Goal: Task Accomplishment & Management: Complete application form

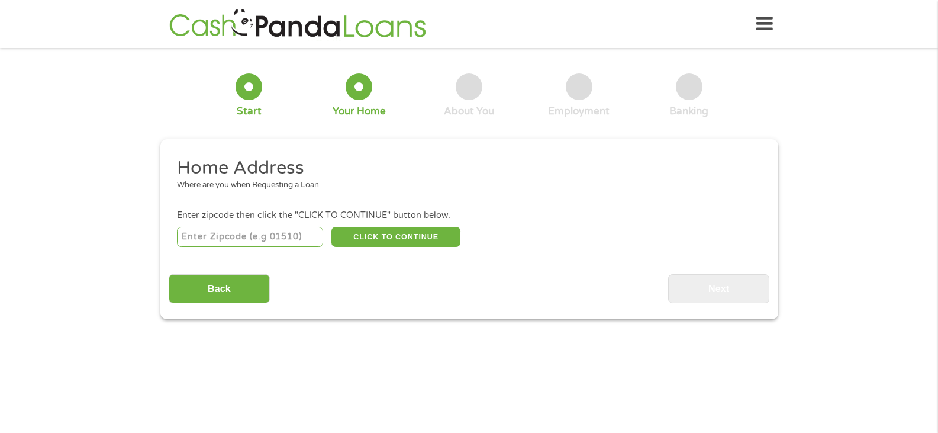
click at [234, 233] on input "number" at bounding box center [250, 237] width 146 height 20
type input "34953"
click at [385, 236] on button "CLICK TO CONTINUE" at bounding box center [396, 237] width 129 height 20
type input "34953"
type input "[GEOGRAPHIC_DATA]"
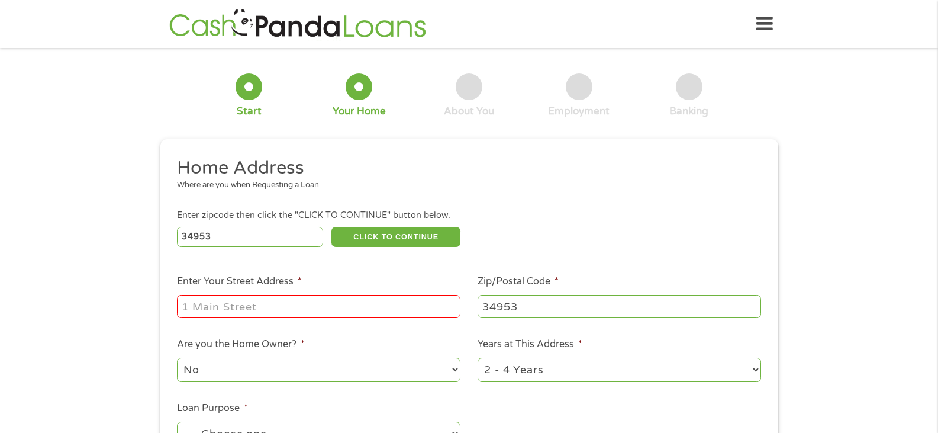
click at [301, 307] on input "Enter Your Street Address *" at bounding box center [319, 306] width 284 height 22
type input "[STREET_ADDRESS]"
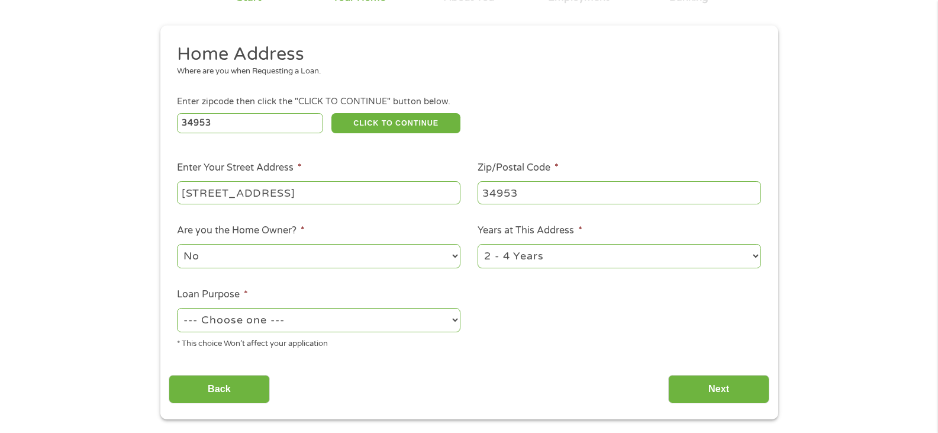
scroll to position [118, 0]
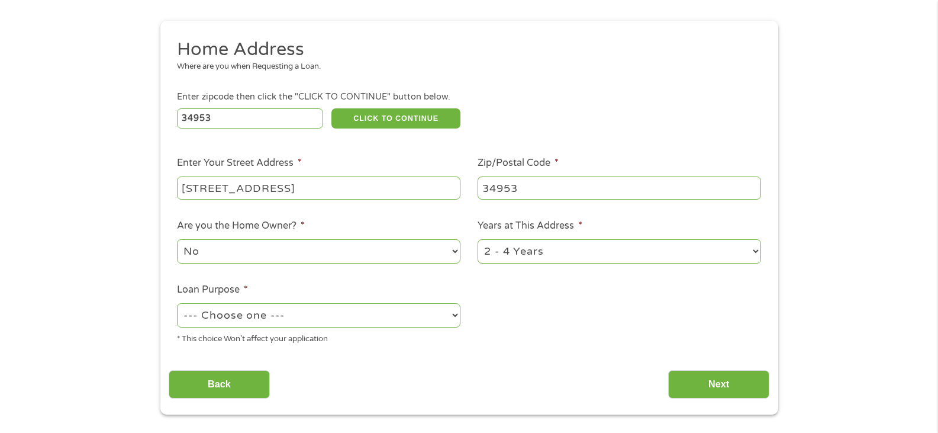
click at [647, 252] on select "1 Year or less 1 - 2 Years 2 - 4 Years Over 4 Years" at bounding box center [620, 251] width 284 height 24
select select "60months"
click at [478, 239] on select "1 Year or less 1 - 2 Years 2 - 4 Years Over 4 Years" at bounding box center [620, 251] width 284 height 24
click at [342, 254] on select "No Yes" at bounding box center [319, 251] width 284 height 24
select select "yes"
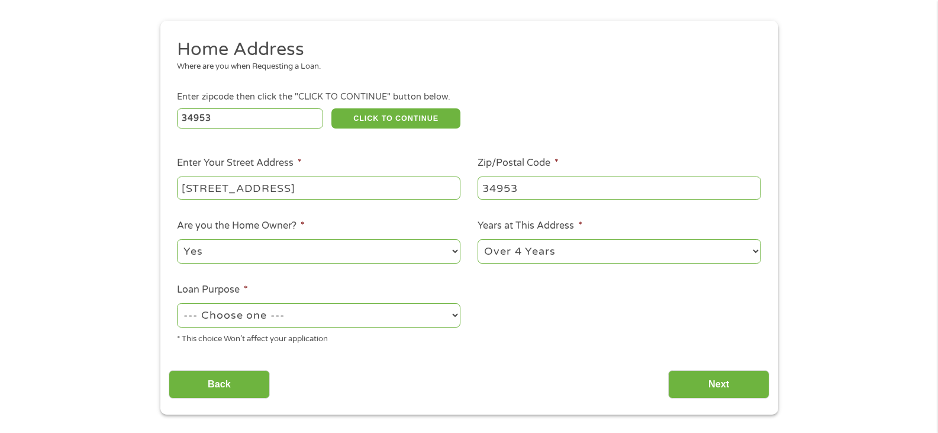
click at [177, 239] on select "No Yes" at bounding box center [319, 251] width 284 height 24
click at [431, 305] on select "--- Choose one --- Pay Bills Debt Consolidation Home Improvement Major Purchase…" at bounding box center [319, 315] width 284 height 24
select select "paybills"
click at [177, 303] on select "--- Choose one --- Pay Bills Debt Consolidation Home Improvement Major Purchase…" at bounding box center [319, 315] width 284 height 24
click at [705, 376] on input "Next" at bounding box center [718, 384] width 101 height 29
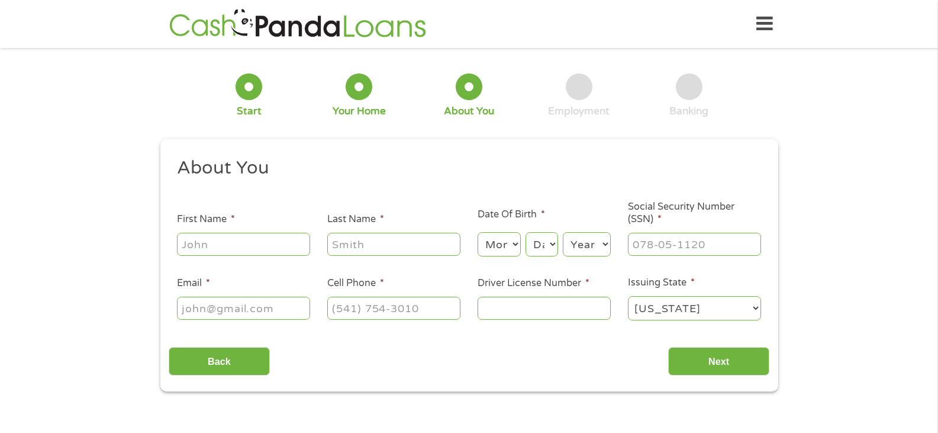
scroll to position [5, 5]
click at [276, 245] on input "First Name *" at bounding box center [243, 244] width 133 height 22
click at [200, 351] on input "Back" at bounding box center [219, 361] width 101 height 29
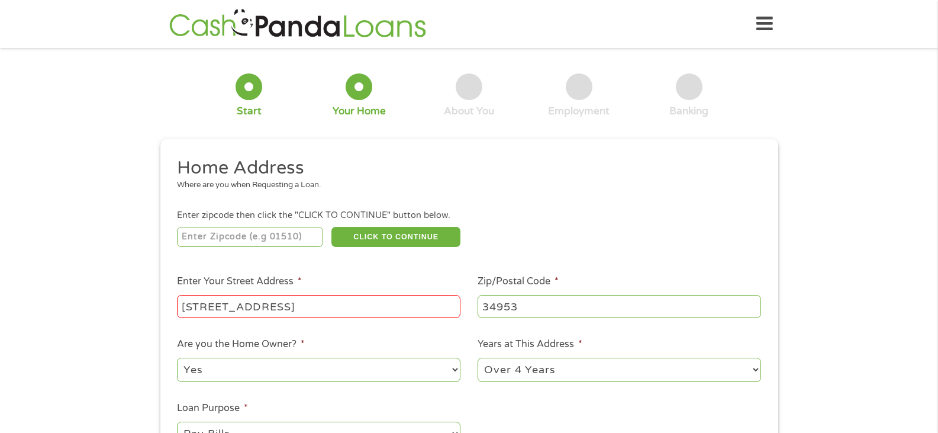
click at [296, 235] on input "number" at bounding box center [250, 237] width 146 height 20
type input "34953"
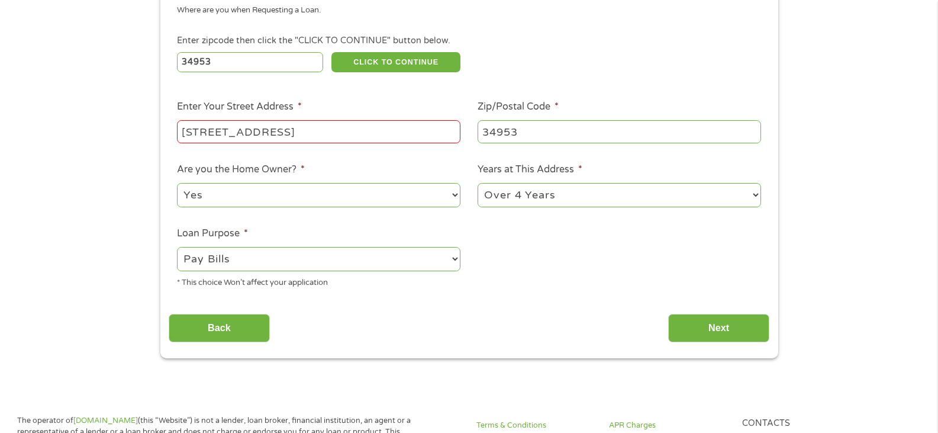
scroll to position [178, 0]
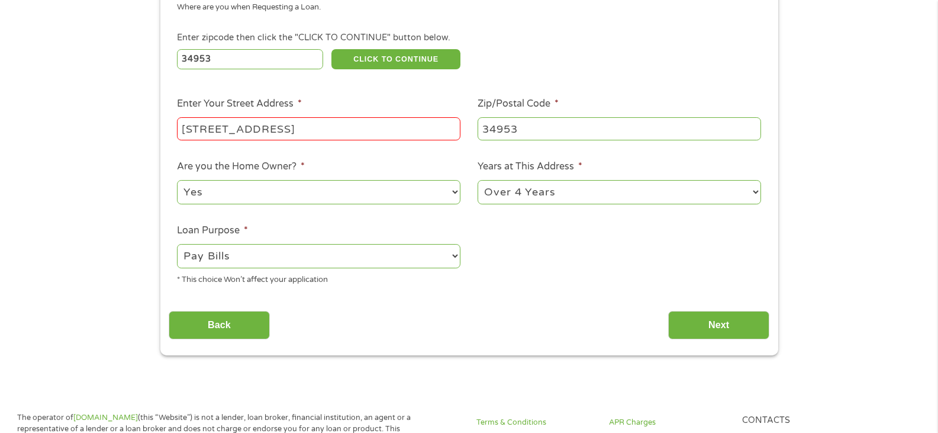
click at [304, 255] on select "--- Choose one --- Pay Bills Debt Consolidation Home Improvement Major Purchase…" at bounding box center [319, 256] width 284 height 24
select select "homeimprovement"
click at [177, 244] on select "--- Choose one --- Pay Bills Debt Consolidation Home Improvement Major Purchase…" at bounding box center [319, 256] width 284 height 24
click at [692, 323] on input "Next" at bounding box center [718, 325] width 101 height 29
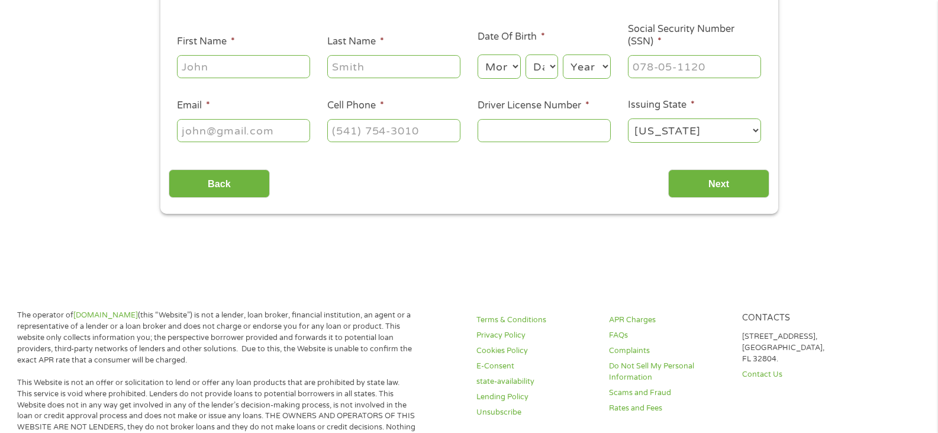
scroll to position [0, 0]
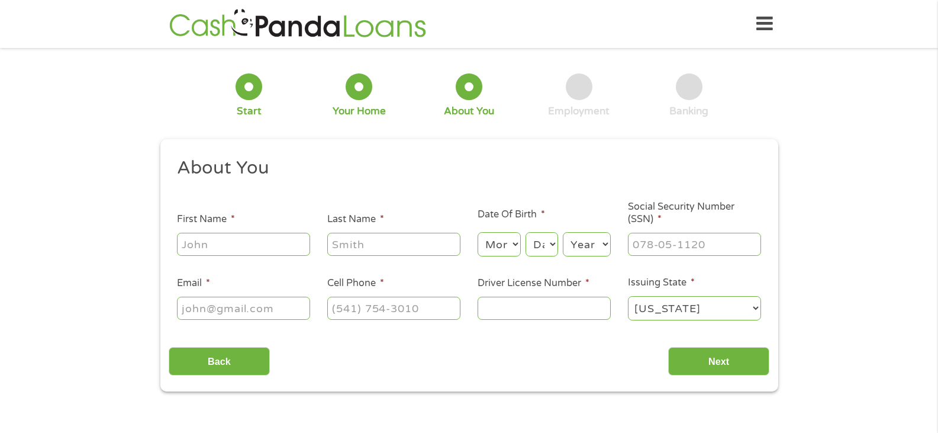
click at [243, 244] on input "First Name *" at bounding box center [243, 244] width 133 height 22
type input "[PERSON_NAME]"
type input "[EMAIL_ADDRESS][DOMAIN_NAME]"
click at [510, 242] on select "Month 1 2 3 4 5 6 7 8 9 10 11 12" at bounding box center [499, 244] width 43 height 24
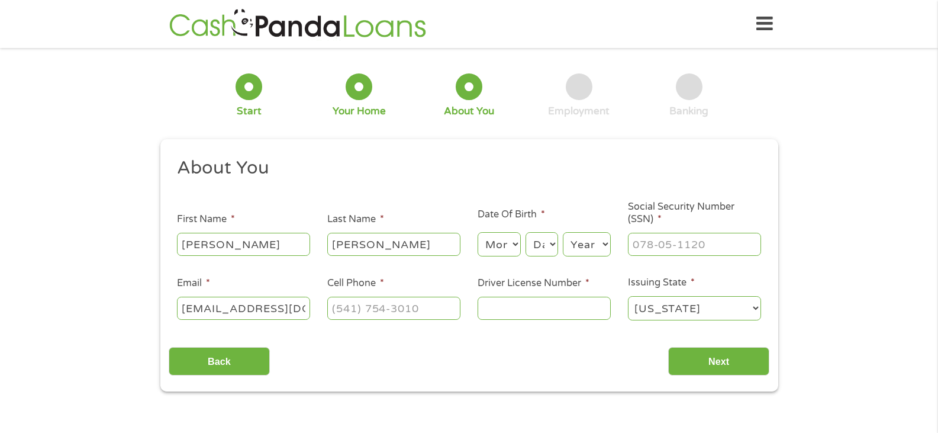
select select "7"
click at [478, 232] on select "Month 1 2 3 4 5 6 7 8 9 10 11 12" at bounding box center [499, 244] width 43 height 24
click at [548, 247] on select "Day 1 2 3 4 5 6 7 8 9 10 11 12 13 14 15 16 17 18 19 20 21 22 23 24 25 26 27 28 …" at bounding box center [542, 244] width 32 height 24
select select "14"
click at [526, 232] on select "Day 1 2 3 4 5 6 7 8 9 10 11 12 13 14 15 16 17 18 19 20 21 22 23 24 25 26 27 28 …" at bounding box center [542, 244] width 32 height 24
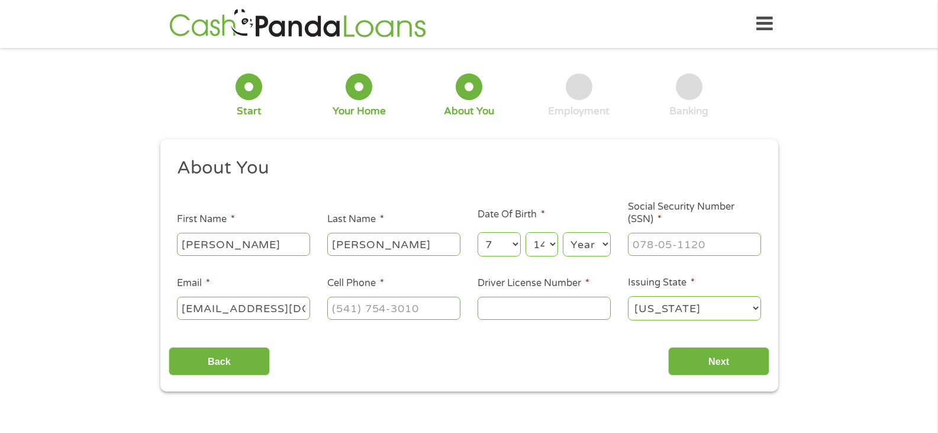
click at [593, 244] on select "Year [DATE] 2006 2005 2004 2003 2002 2001 2000 1999 1998 1997 1996 1995 1994 19…" at bounding box center [587, 244] width 48 height 24
select select "1976"
click at [563, 232] on select "Year [DATE] 2006 2005 2004 2003 2002 2001 2000 1999 1998 1997 1996 1995 1994 19…" at bounding box center [587, 244] width 48 height 24
click at [684, 236] on input "___-__-____" at bounding box center [694, 244] width 133 height 22
type input "378-66-7729"
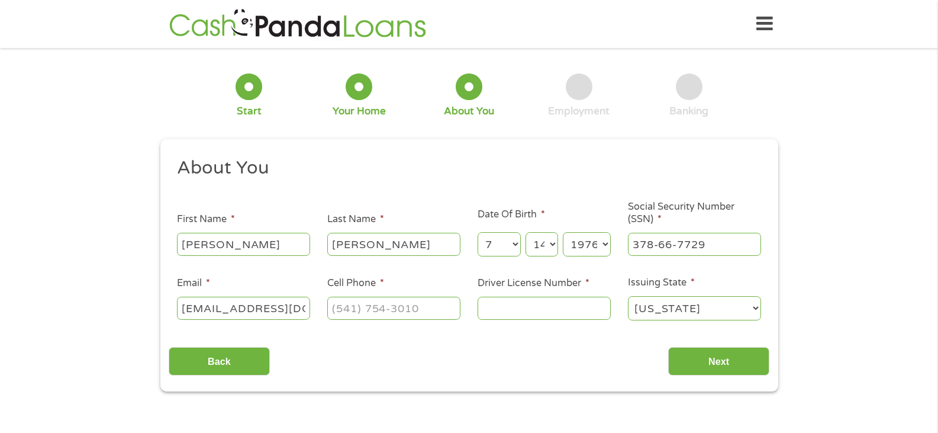
click at [529, 305] on input "Driver License Number *" at bounding box center [544, 308] width 133 height 22
type input "M532801762540"
click at [338, 306] on input "(___) ___-____" at bounding box center [393, 308] width 133 height 22
type input "[PHONE_NUMBER]"
click at [695, 364] on input "Next" at bounding box center [718, 361] width 101 height 29
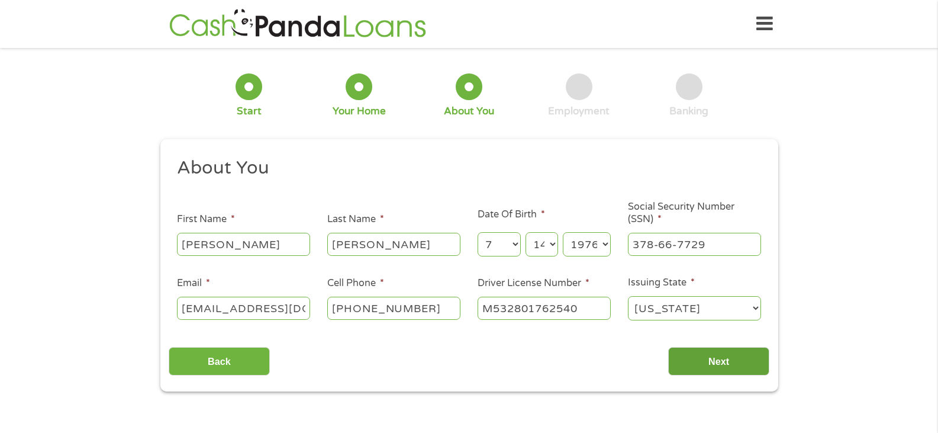
click at [712, 356] on input "Next" at bounding box center [718, 361] width 101 height 29
click at [706, 361] on input "Next" at bounding box center [718, 361] width 101 height 29
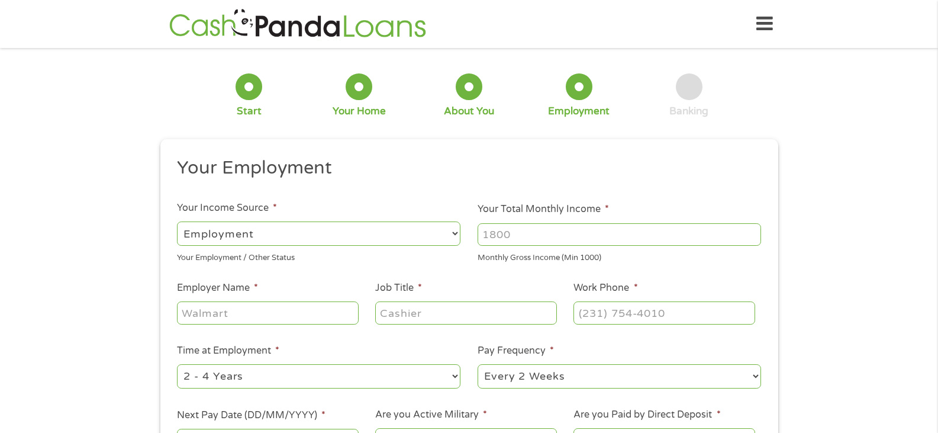
scroll to position [5, 5]
click at [584, 233] on input "Your Total Monthly Income *" at bounding box center [620, 234] width 284 height 22
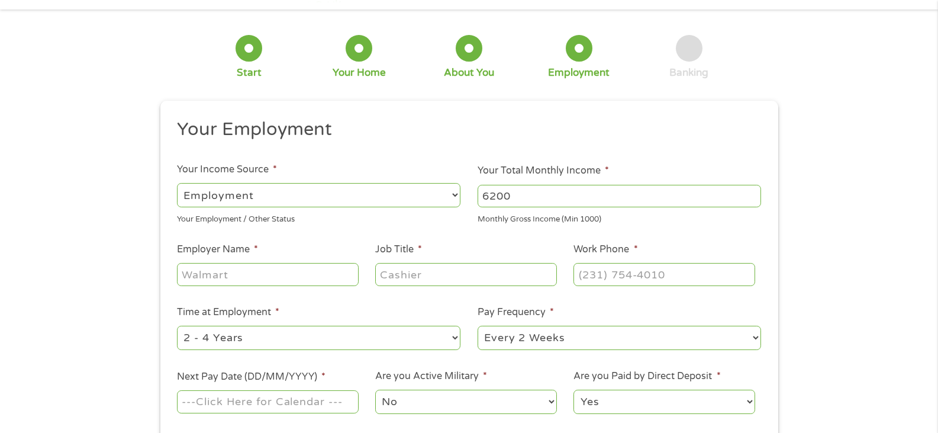
scroll to position [59, 0]
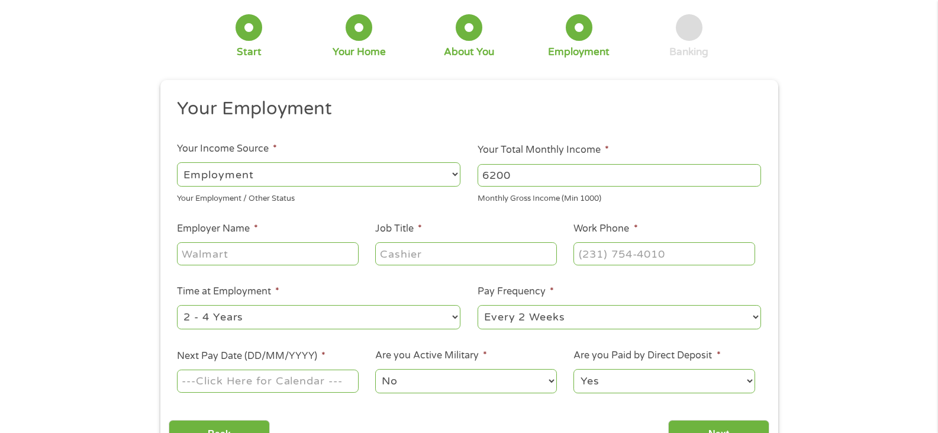
type input "6200"
click at [594, 251] on input "(___) ___-____" at bounding box center [664, 253] width 181 height 22
type input "[PHONE_NUMBER]"
click at [464, 260] on input "Job Title *" at bounding box center [465, 253] width 181 height 22
click at [267, 253] on input "Employer Name *" at bounding box center [267, 253] width 181 height 22
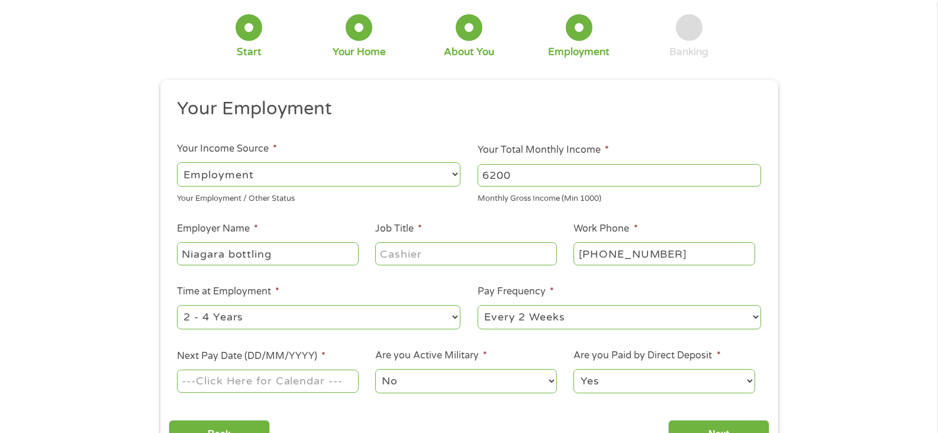
type input "Niagara bottling"
click at [420, 253] on input "Job Title *" at bounding box center [465, 253] width 181 height 22
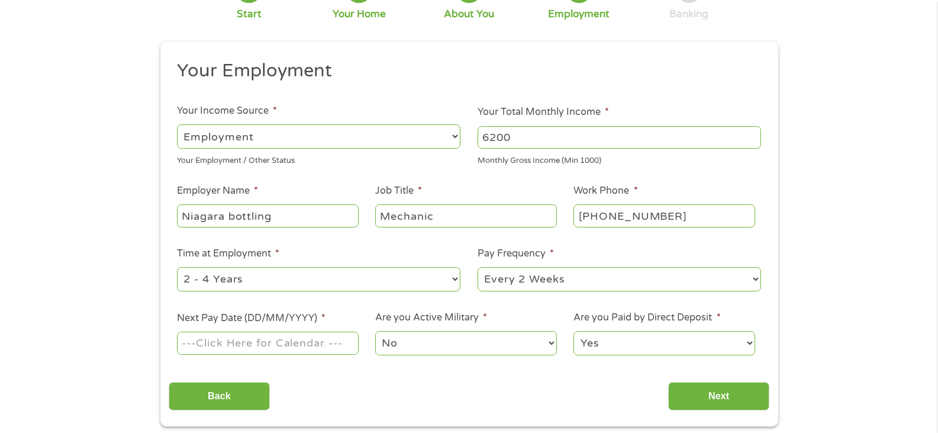
scroll to position [178, 0]
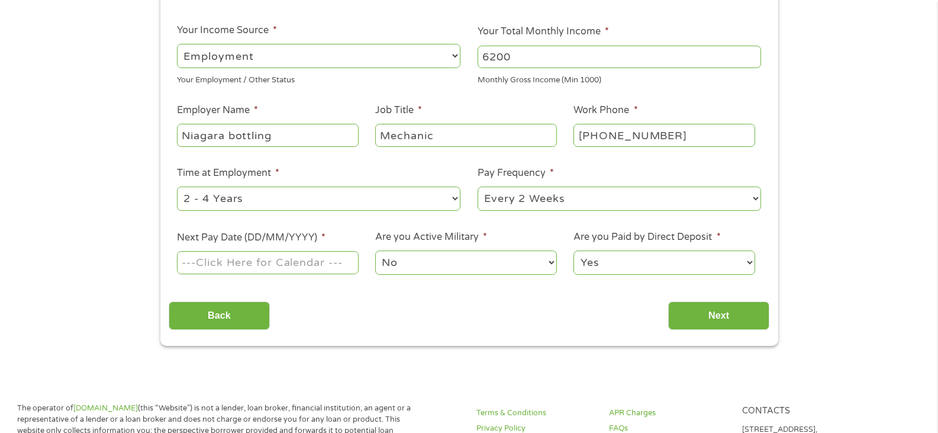
type input "Mechanic"
click at [323, 262] on input "Next Pay Date (DD/MM/YYYY) *" at bounding box center [267, 262] width 181 height 22
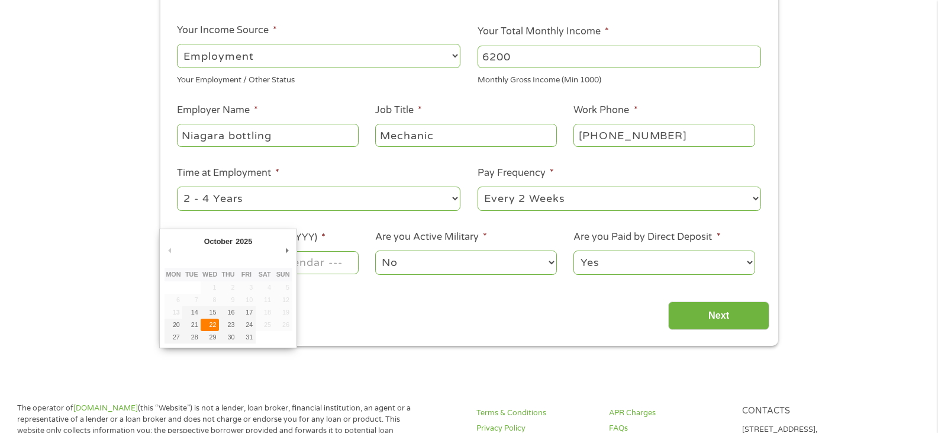
type input "[DATE]"
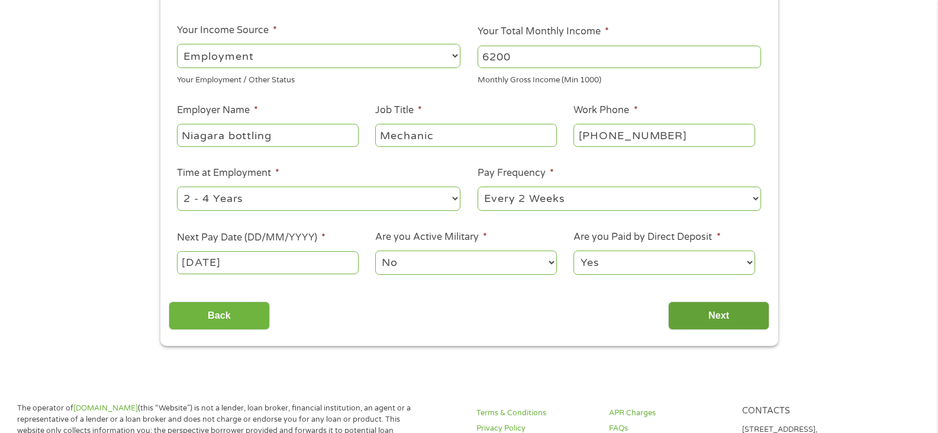
click at [694, 309] on input "Next" at bounding box center [718, 315] width 101 height 29
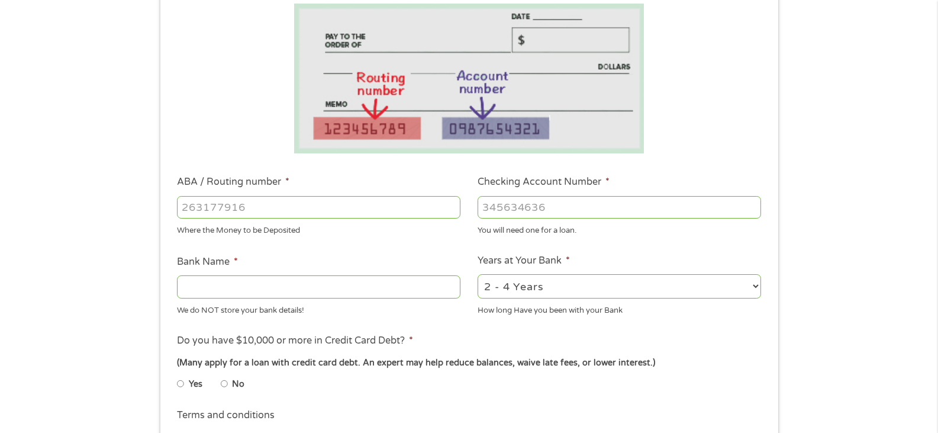
scroll to position [237, 0]
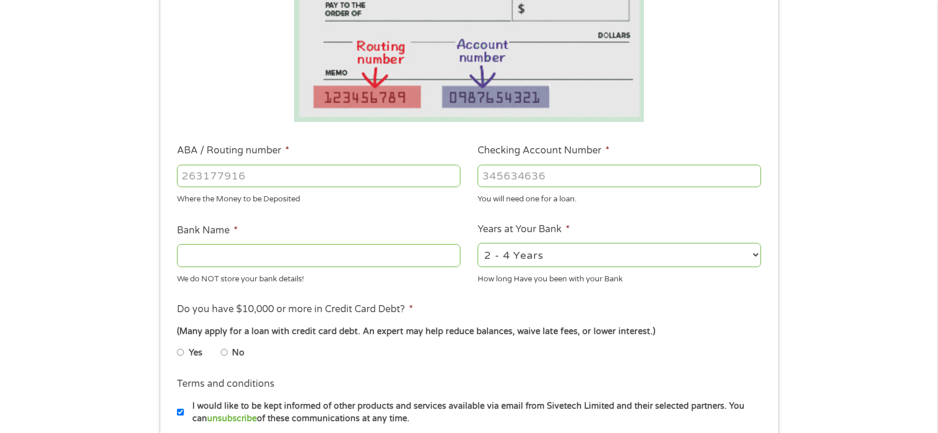
click at [270, 176] on input "ABA / Routing number *" at bounding box center [319, 176] width 284 height 22
type input "256074974"
type input "NAVY FEDERAL CREDIT UNION"
type input "256074974"
click at [509, 179] on input "Checking Account Number *" at bounding box center [620, 176] width 284 height 22
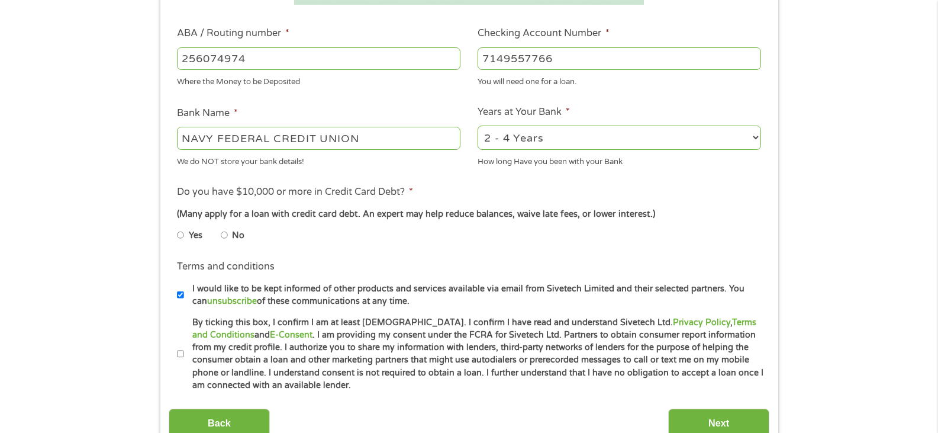
scroll to position [355, 0]
type input "7149557766"
click at [225, 236] on input "No" at bounding box center [224, 233] width 7 height 19
radio input "true"
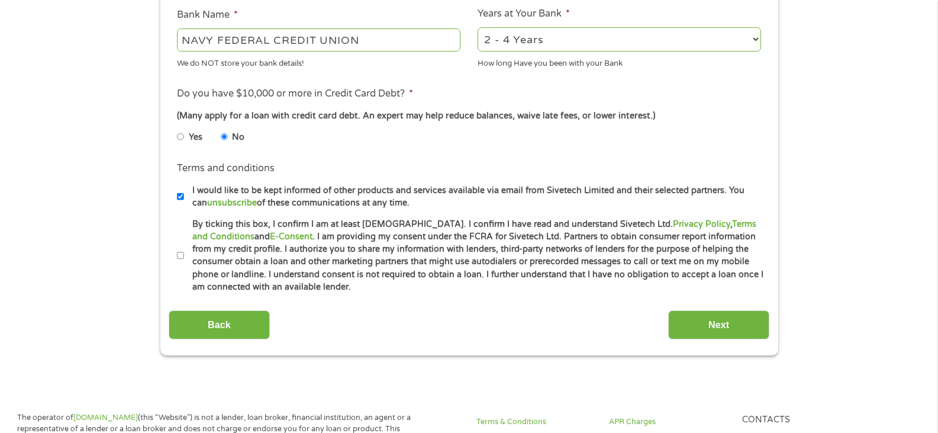
scroll to position [474, 0]
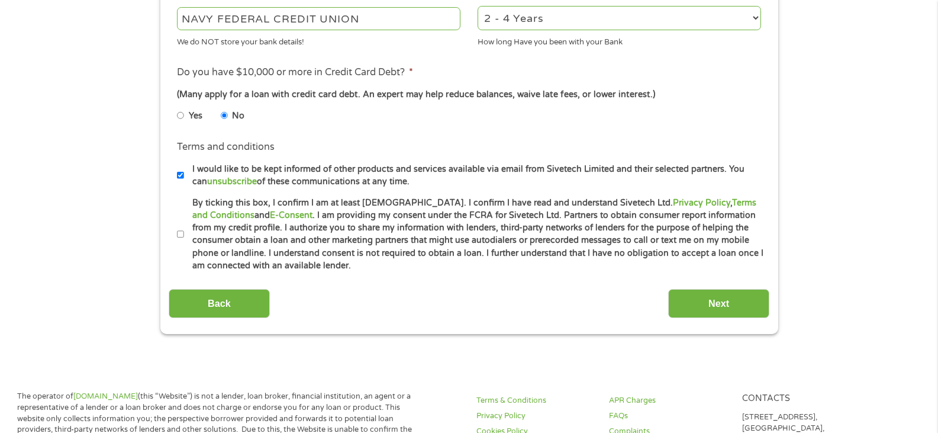
click at [179, 233] on input "By ticking this box, I confirm I am at least [DEMOGRAPHIC_DATA]. I confirm I ha…" at bounding box center [180, 234] width 7 height 19
checkbox input "true"
click at [177, 173] on input "I would like to be kept informed of other products and services available via e…" at bounding box center [180, 175] width 7 height 19
checkbox input "false"
click at [703, 307] on input "Next" at bounding box center [718, 303] width 101 height 29
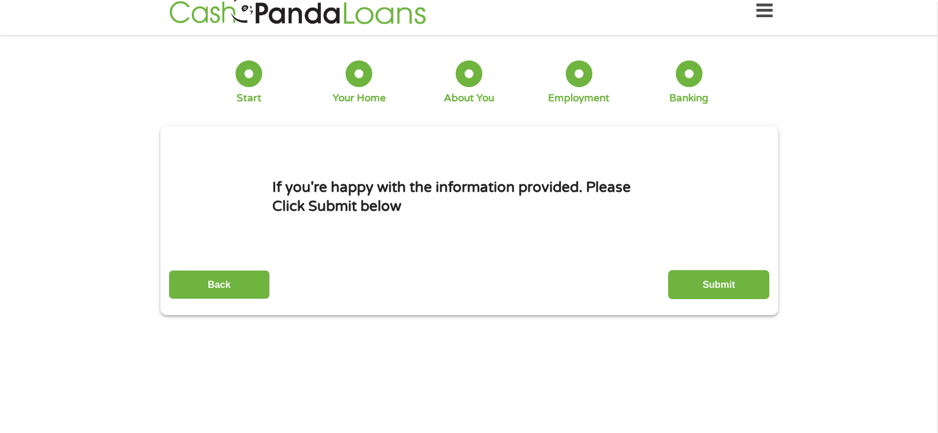
scroll to position [0, 0]
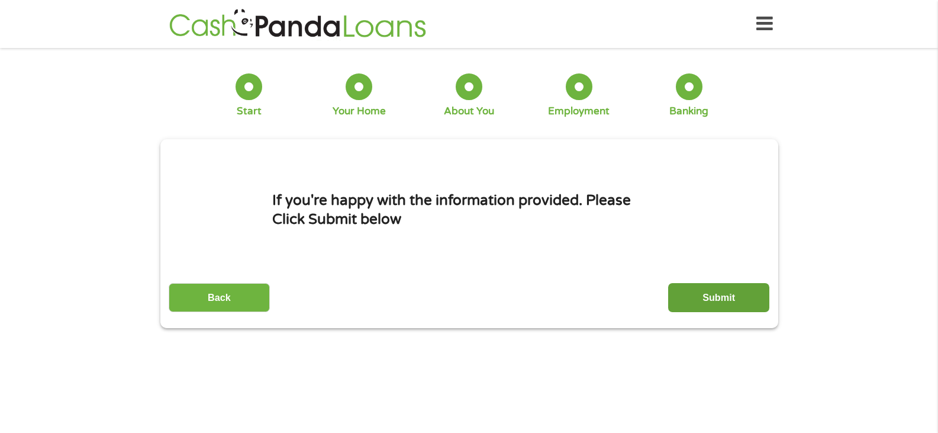
click at [699, 295] on input "Submit" at bounding box center [718, 297] width 101 height 29
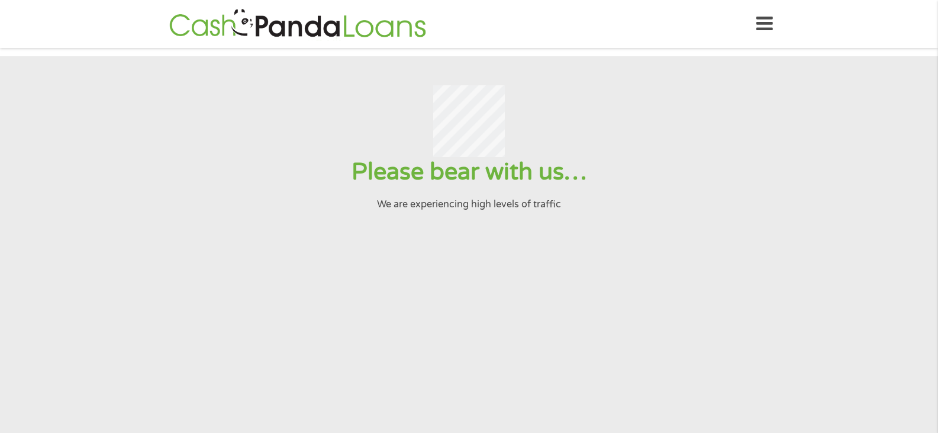
click at [38, 14] on header "Home Get Loan Offer How it works FAQs Blog Cash Loans Quick Loans Online Loans …" at bounding box center [469, 24] width 938 height 48
